Goal: Task Accomplishment & Management: Complete application form

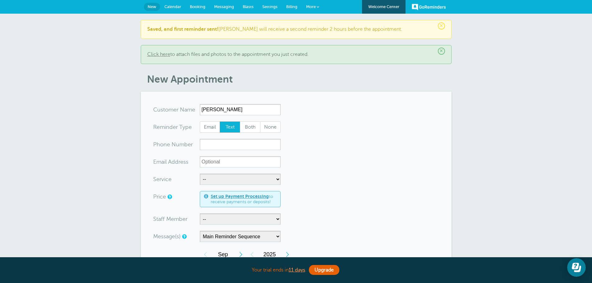
type input "Victoria Zamora"
click at [226, 145] on input "xxx-no-autofill" at bounding box center [240, 144] width 81 height 11
type input "8182625080"
click at [232, 179] on select "-- Free Home Consultation Installation" at bounding box center [240, 179] width 81 height 11
select select "28199"
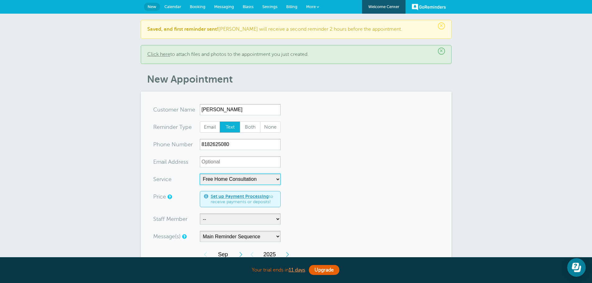
click at [200, 174] on select "-- Free Home Consultation Installation" at bounding box center [240, 179] width 81 height 11
select select "60"
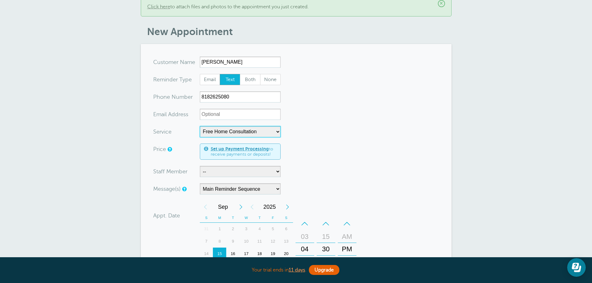
scroll to position [62, 0]
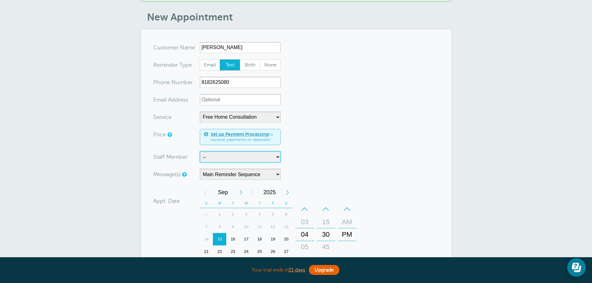
click at [214, 158] on select "-- Jody Justin Manuel" at bounding box center [240, 156] width 81 height 11
select select "21555"
click at [200, 151] on select "-- Jody Justin Manuel" at bounding box center [240, 156] width 81 height 11
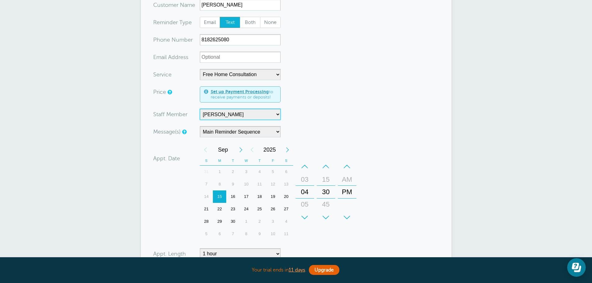
scroll to position [124, 0]
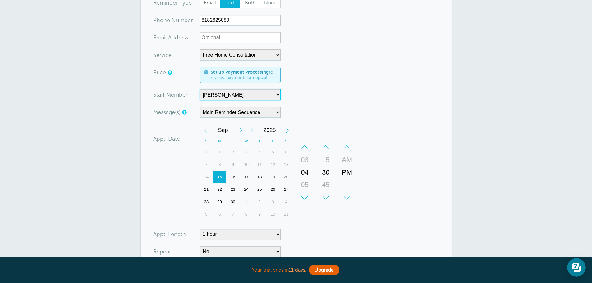
click at [274, 176] on div "19" at bounding box center [272, 177] width 13 height 12
click at [306, 144] on div "–" at bounding box center [304, 147] width 19 height 12
click at [325, 148] on div "–" at bounding box center [325, 147] width 19 height 12
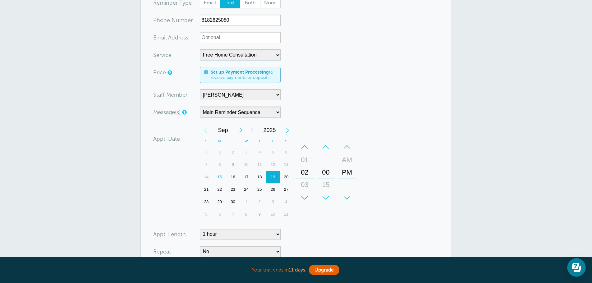
click at [322, 232] on form "You are creating a new customer. To use an existing customer select one from th…" at bounding box center [296, 151] width 286 height 342
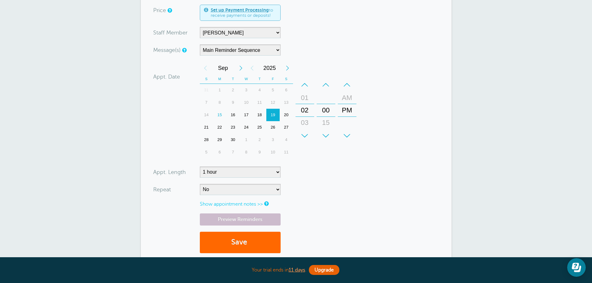
scroll to position [217, 0]
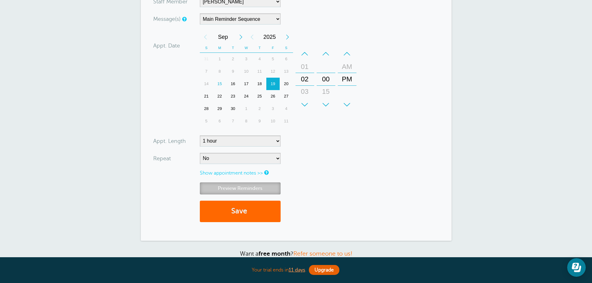
click at [259, 185] on link "Preview Reminders" at bounding box center [240, 188] width 81 height 12
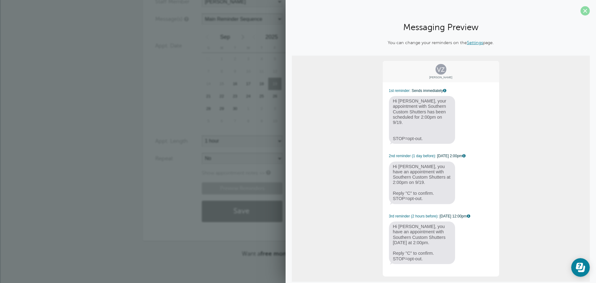
click at [581, 11] on span at bounding box center [585, 10] width 9 height 9
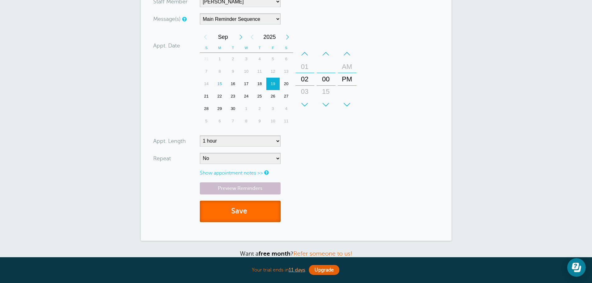
click at [251, 209] on button "Save" at bounding box center [240, 211] width 81 height 21
